Goal: Communication & Community: Participate in discussion

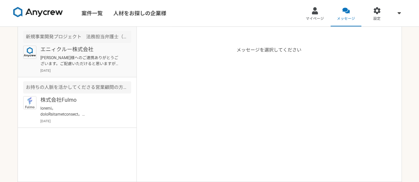
click at [67, 57] on p "[PERSON_NAME]様へのご連携ありがとうございます。ご配慮いただけると思いますが、状況変わらない場合にはまたご相談させていただきます。 また、貴社から…" at bounding box center [81, 61] width 82 height 12
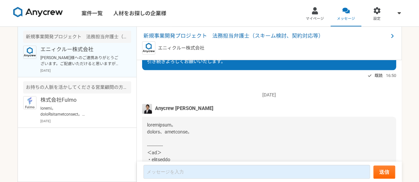
scroll to position [461, 0]
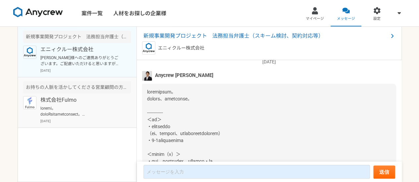
click at [80, 98] on p "株式会社Fulmo" at bounding box center [81, 100] width 82 height 8
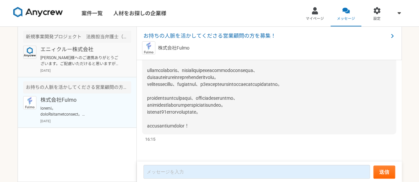
click at [74, 61] on p "[PERSON_NAME]様へのご連携ありがとうございます。ご配慮いただけると思いますが、状況変わらない場合にはまたご相談させていただきます。 また、貴社から…" at bounding box center [81, 61] width 82 height 12
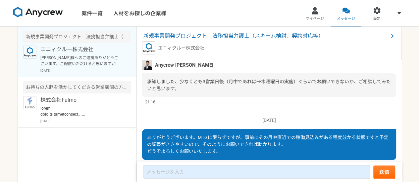
scroll to position [825, 0]
